Goal: Information Seeking & Learning: Learn about a topic

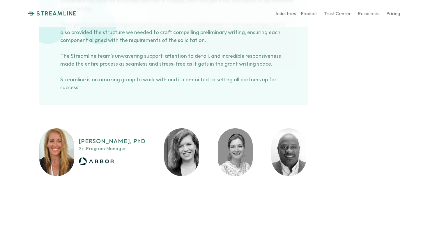
scroll to position [2530, 0]
click at [178, 129] on img at bounding box center [181, 152] width 35 height 48
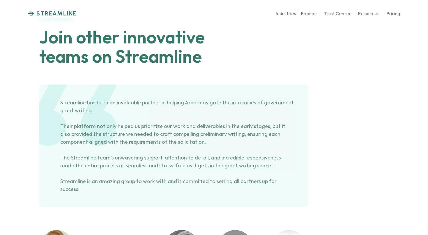
scroll to position [2424, 0]
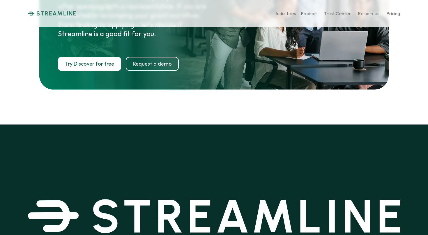
scroll to position [2856, 0]
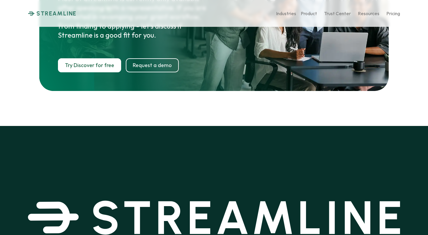
click at [284, 13] on p "Industries" at bounding box center [286, 13] width 20 height 6
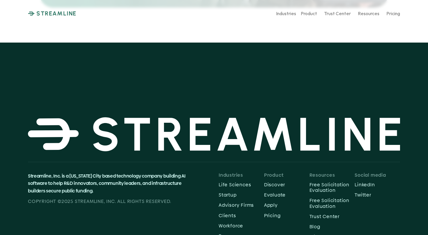
scroll to position [2968, 0]
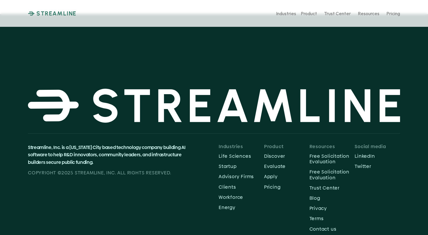
click at [223, 204] on p "Energy" at bounding box center [241, 207] width 45 height 6
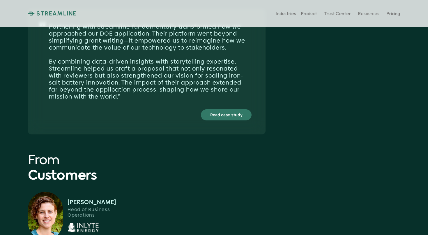
scroll to position [1591, 0]
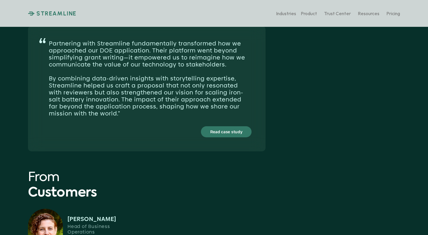
click at [371, 13] on p "Resources" at bounding box center [369, 13] width 22 height 6
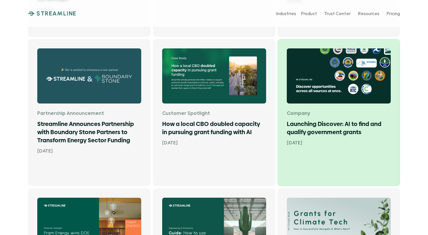
scroll to position [328, 0]
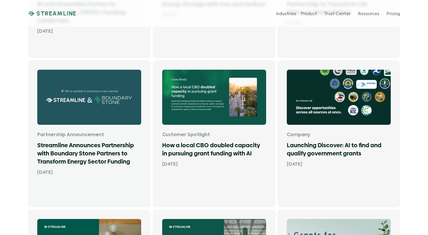
click at [25, 187] on div "Welcome to Streamline's Blog Article Preparing Your Procurement & Grant Writing…" at bounding box center [214, 183] width 428 height 1022
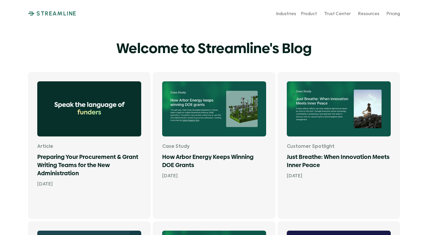
scroll to position [0, 0]
